Goal: Information Seeking & Learning: Check status

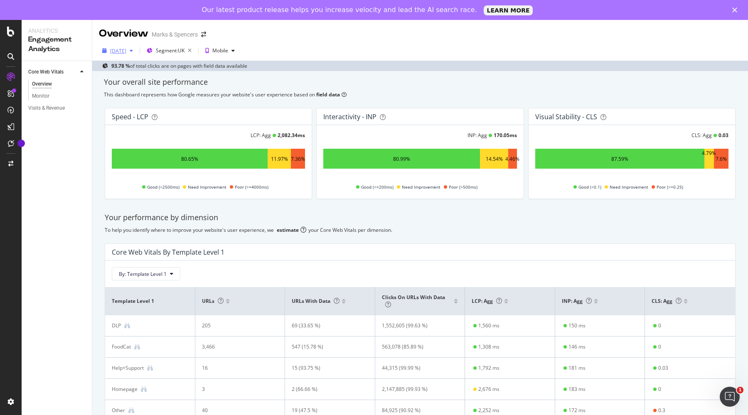
click at [126, 50] on div "[DATE]" at bounding box center [118, 50] width 16 height 7
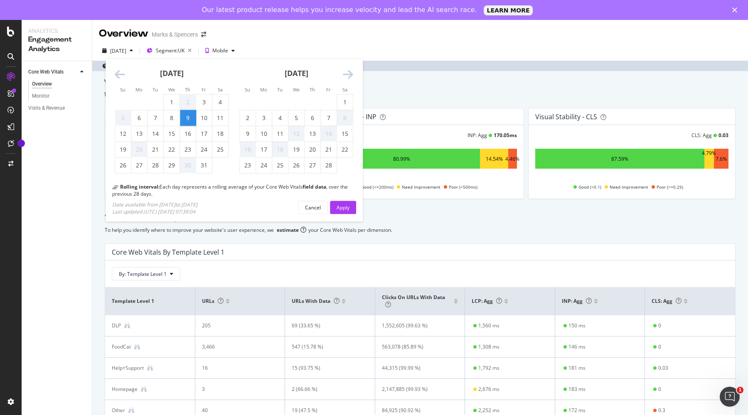
click at [346, 72] on icon "Move forward to switch to the next month." at bounding box center [348, 75] width 10 height 12
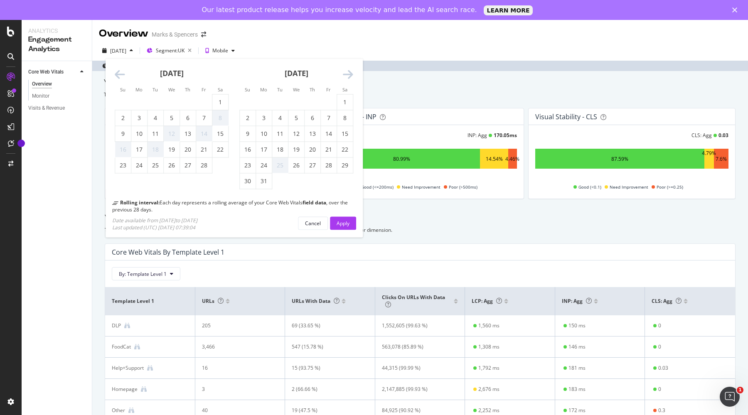
click at [346, 72] on icon "Move forward to switch to the next month." at bounding box center [348, 75] width 10 height 12
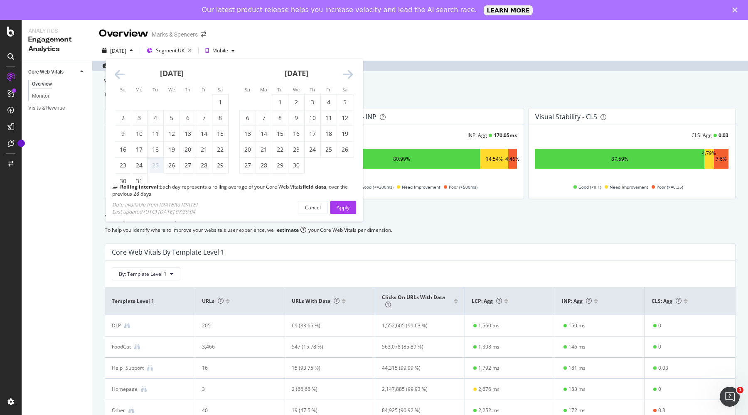
click at [346, 72] on icon "Move forward to switch to the next month." at bounding box center [348, 75] width 10 height 12
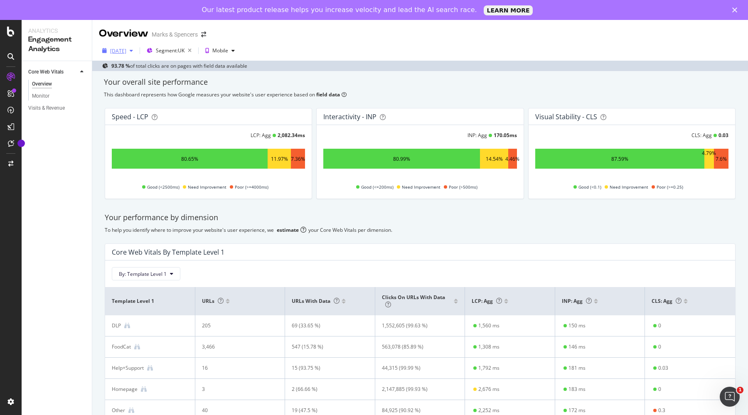
click at [126, 53] on div "[DATE]" at bounding box center [118, 50] width 16 height 7
click at [125, 49] on div "[DATE]" at bounding box center [118, 50] width 16 height 7
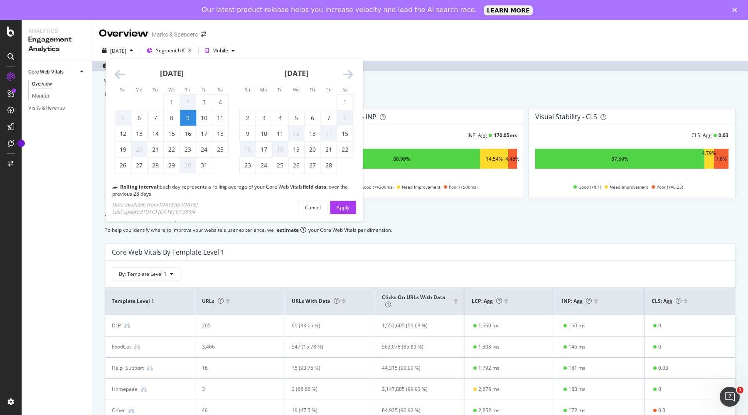
click at [346, 77] on icon "Move forward to switch to the next month." at bounding box center [348, 75] width 10 height 12
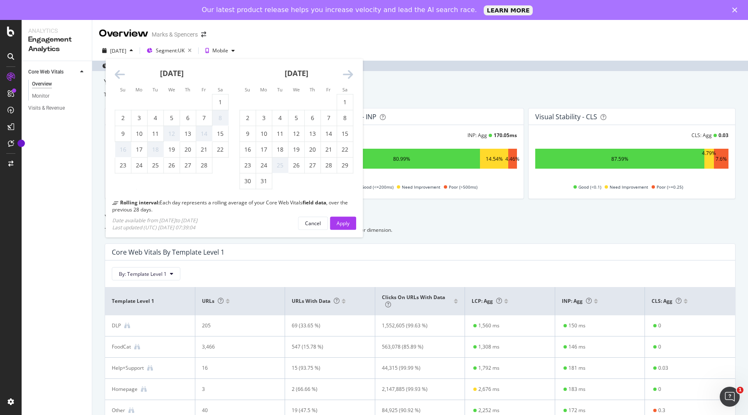
click at [346, 77] on icon "Move forward to switch to the next month." at bounding box center [348, 75] width 10 height 12
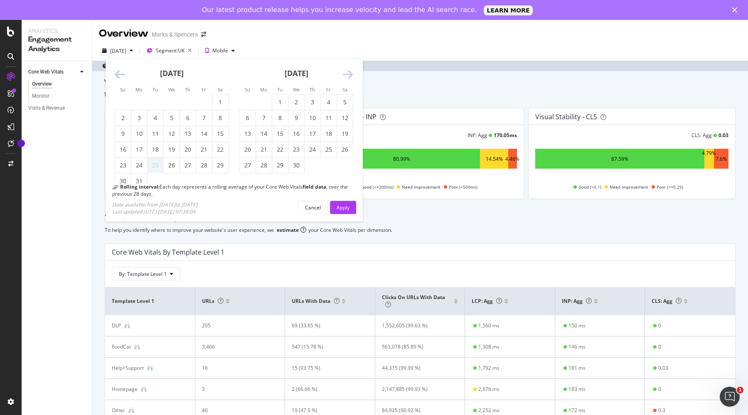
click at [346, 77] on icon "Move forward to switch to the next month." at bounding box center [348, 75] width 10 height 12
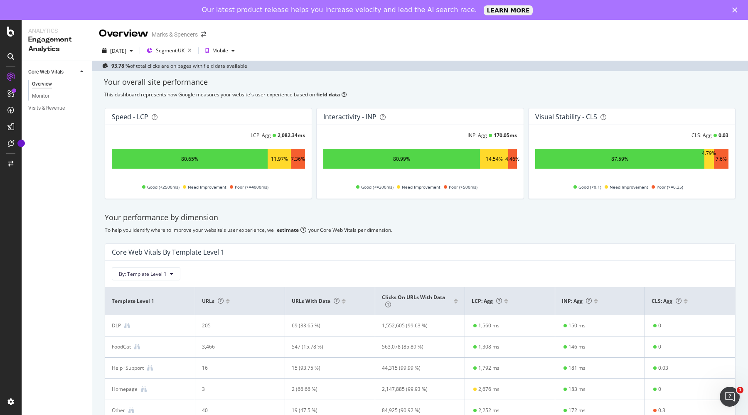
click at [427, 79] on div "Your overall site performance" at bounding box center [420, 82] width 632 height 11
click at [126, 53] on div "[DATE]" at bounding box center [118, 50] width 16 height 7
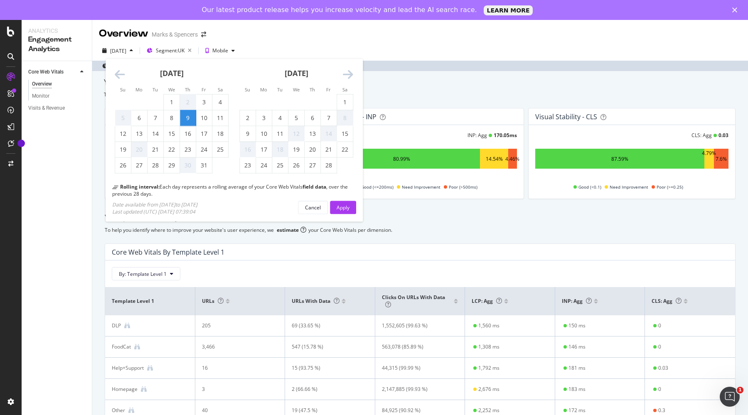
click at [350, 79] on icon "Move forward to switch to the next month." at bounding box center [348, 75] width 10 height 12
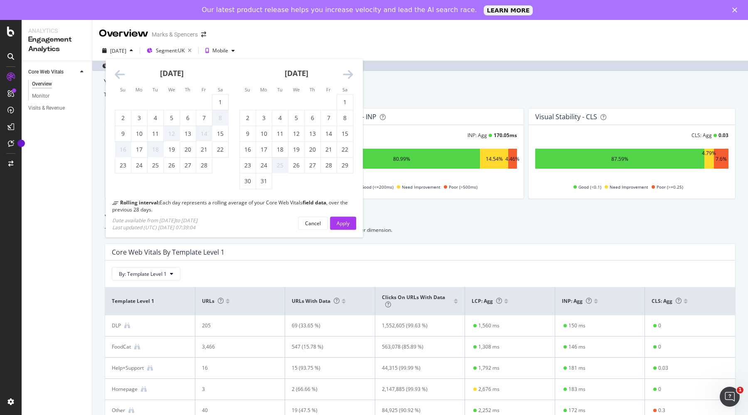
click at [350, 77] on icon "Move forward to switch to the next month." at bounding box center [348, 75] width 10 height 12
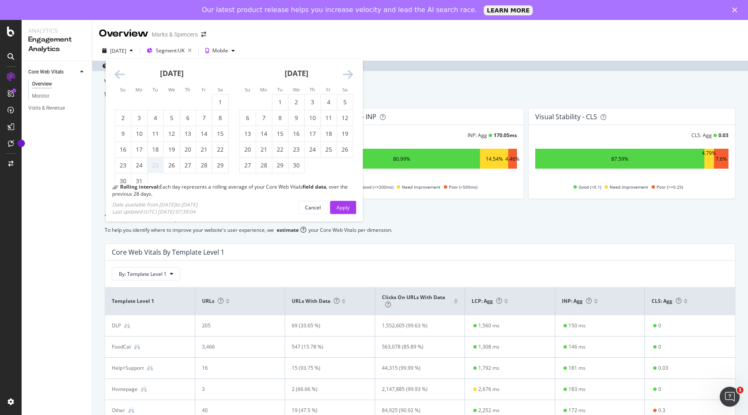
click at [350, 77] on icon "Move forward to switch to the next month." at bounding box center [348, 75] width 10 height 12
